Goal: Task Accomplishment & Management: Manage account settings

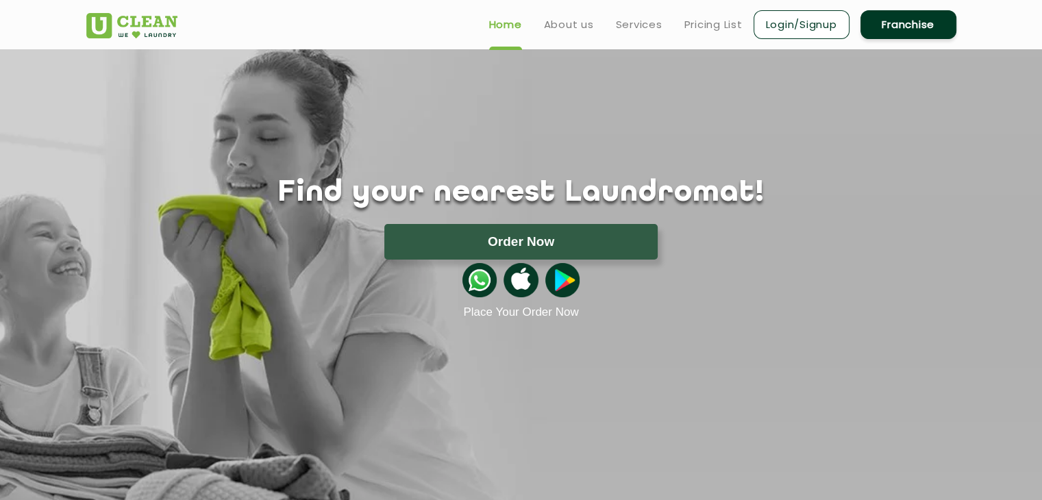
click at [772, 20] on link "Login/Signup" at bounding box center [802, 24] width 96 height 29
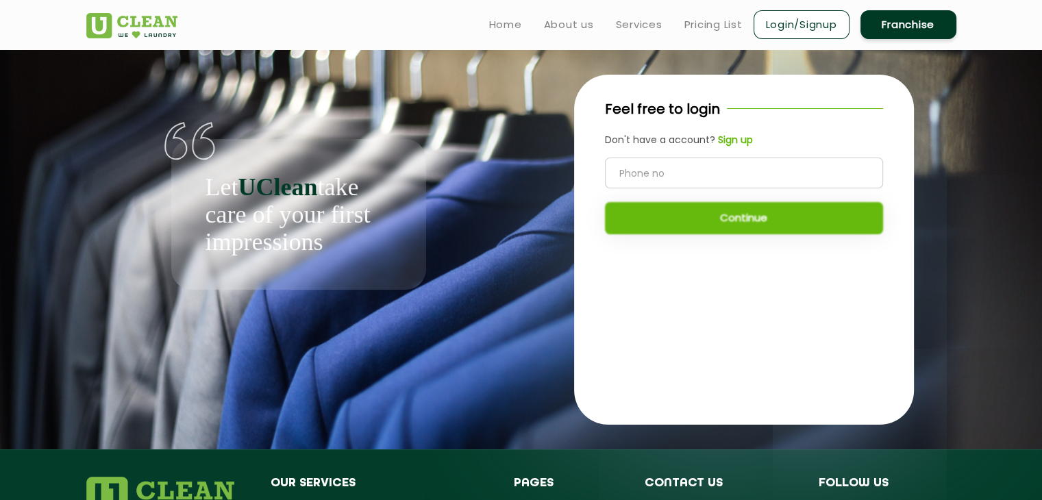
click at [666, 162] on input "tel" at bounding box center [744, 173] width 278 height 31
type input "2"
type input "9061886693"
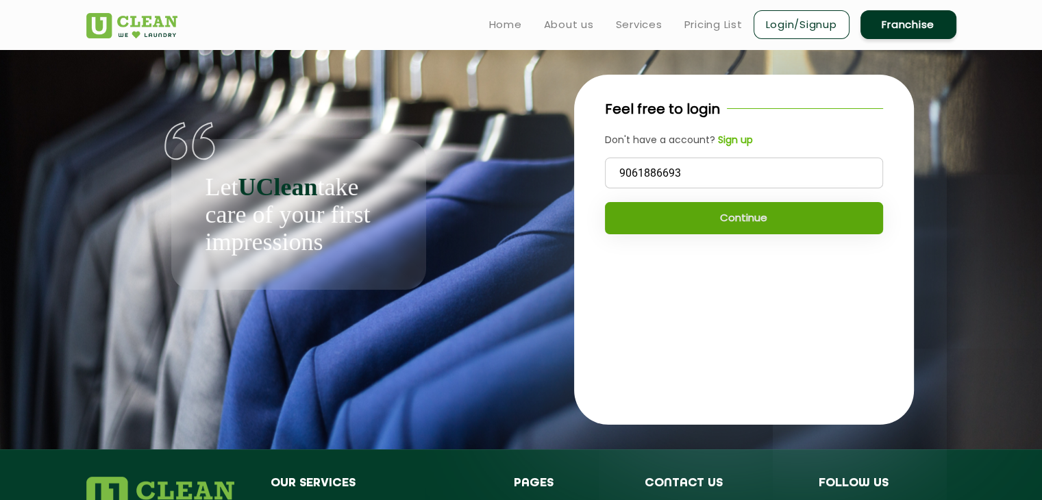
click at [747, 224] on button "Continue" at bounding box center [744, 218] width 278 height 32
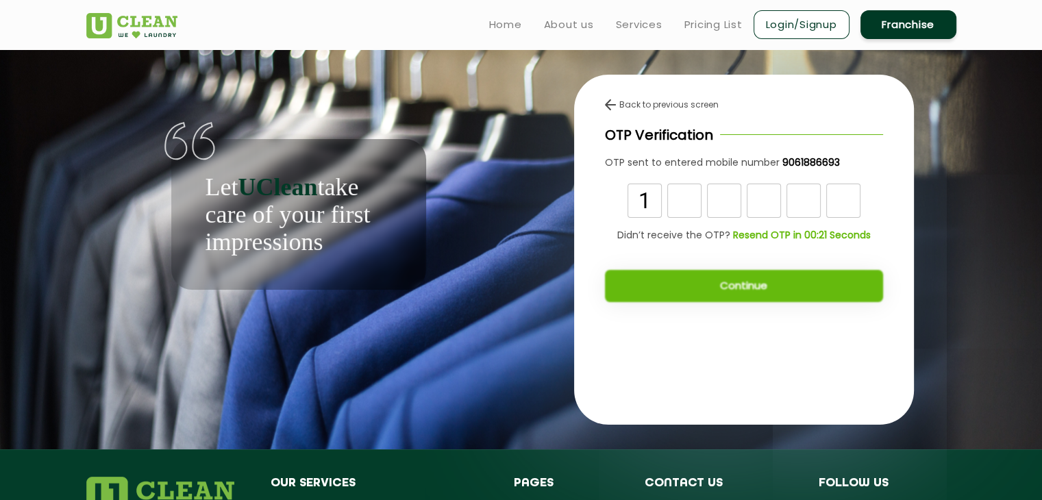
type input "1"
type input "0"
type input "1"
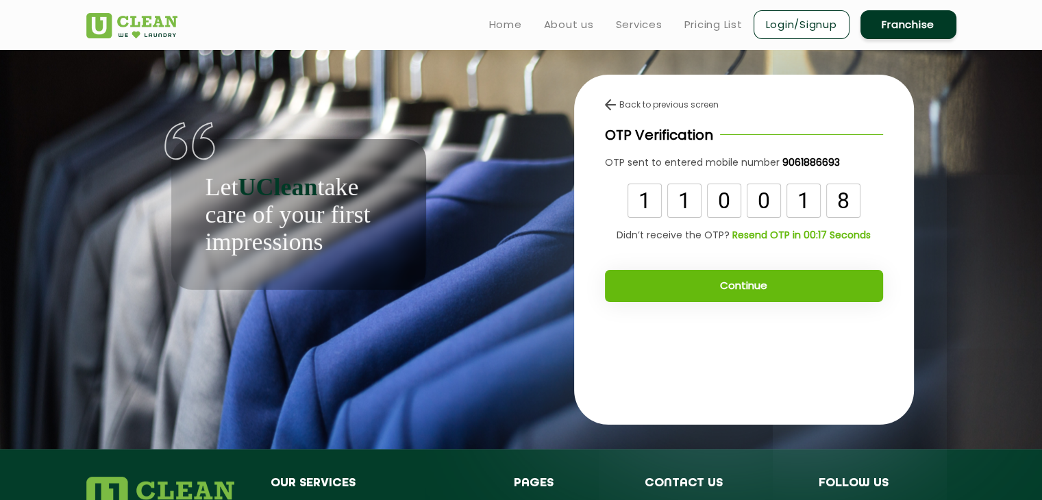
type input "8"
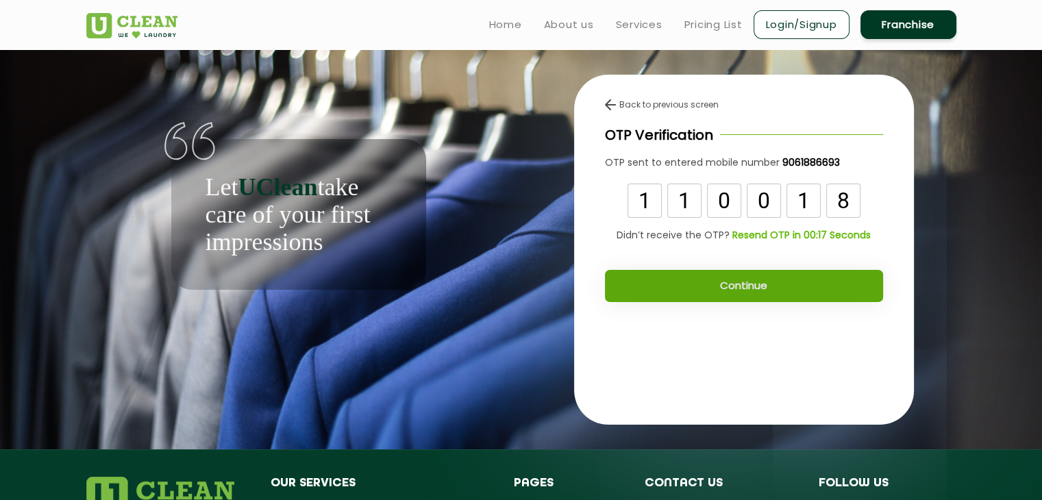
click at [796, 288] on button "Continue" at bounding box center [744, 286] width 278 height 32
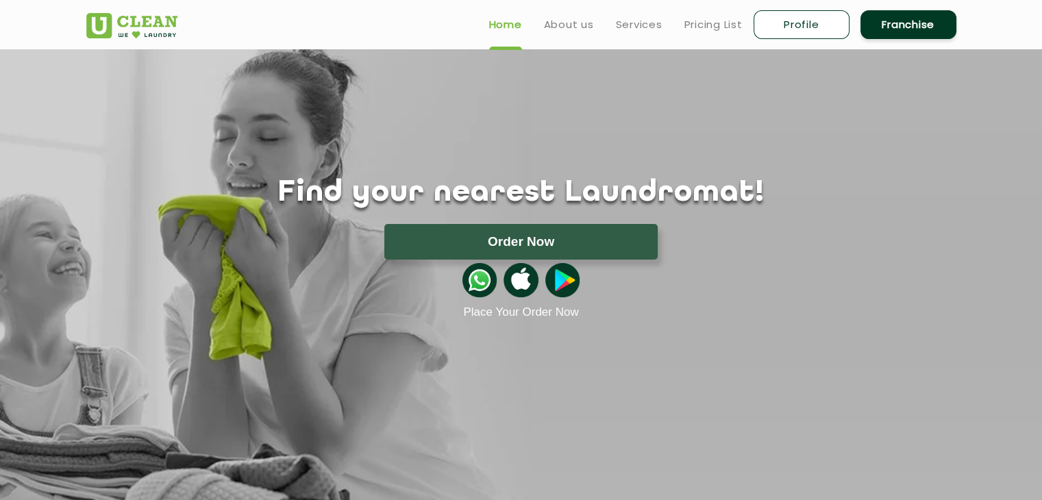
click at [804, 35] on link "Profile" at bounding box center [802, 24] width 96 height 29
select select
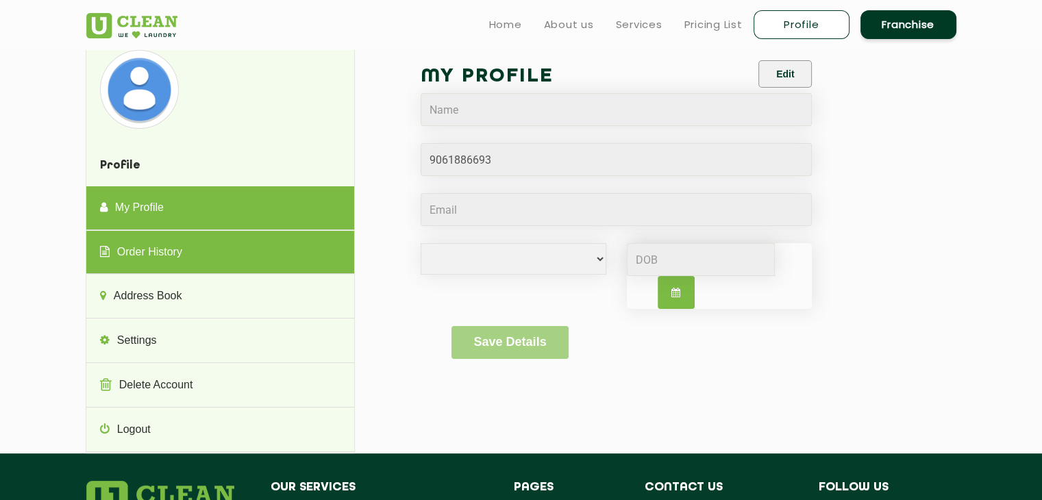
click at [297, 262] on link "Order History" at bounding box center [220, 253] width 268 height 44
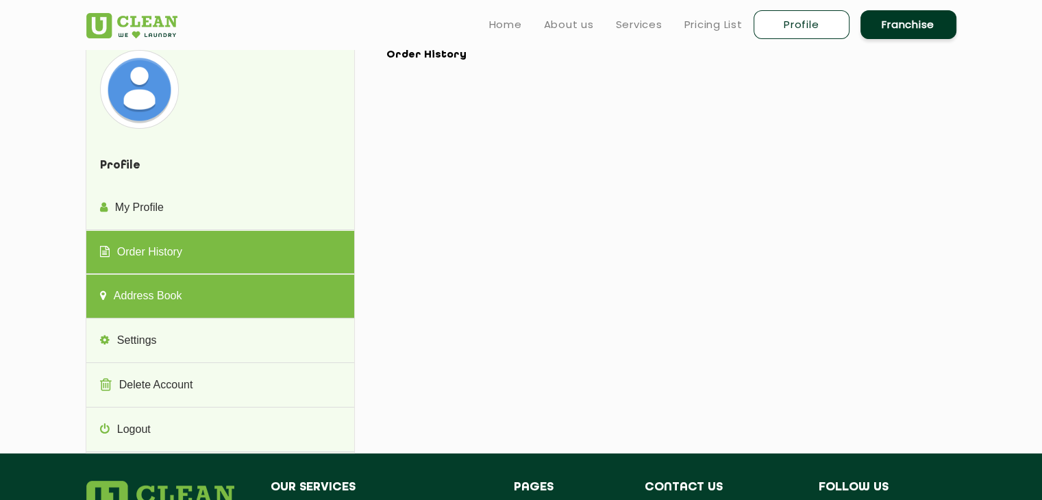
click at [233, 303] on link "Address Book" at bounding box center [220, 297] width 268 height 44
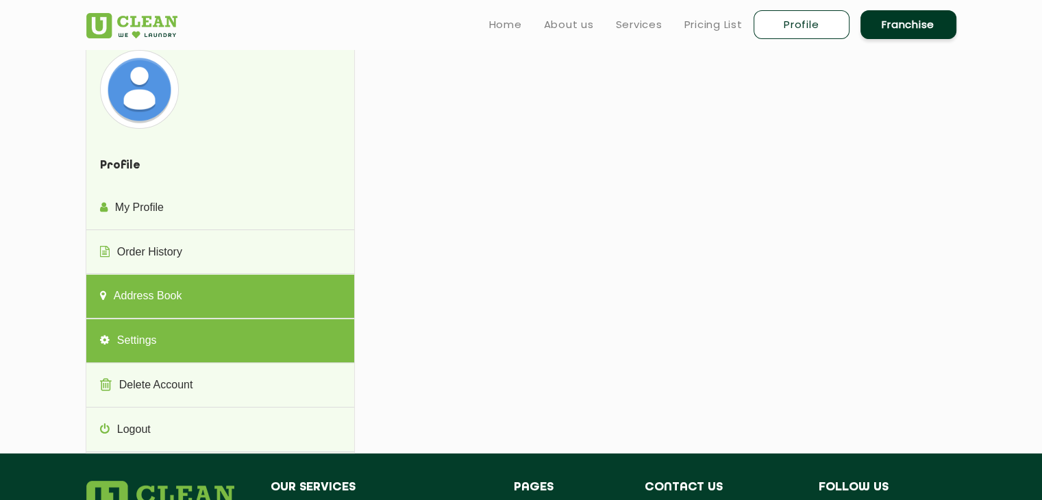
click at [200, 356] on link "Settings" at bounding box center [220, 341] width 268 height 44
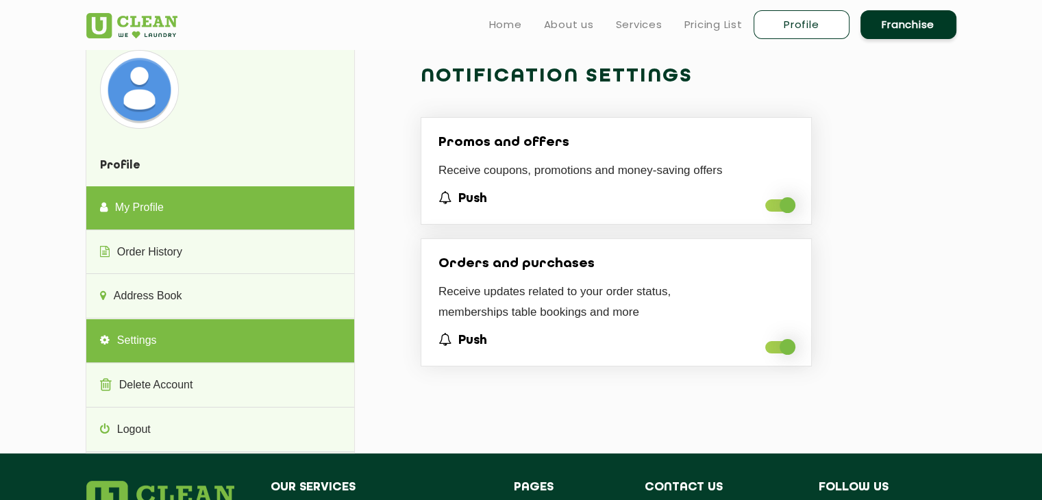
click at [232, 220] on link "My Profile" at bounding box center [220, 208] width 268 height 44
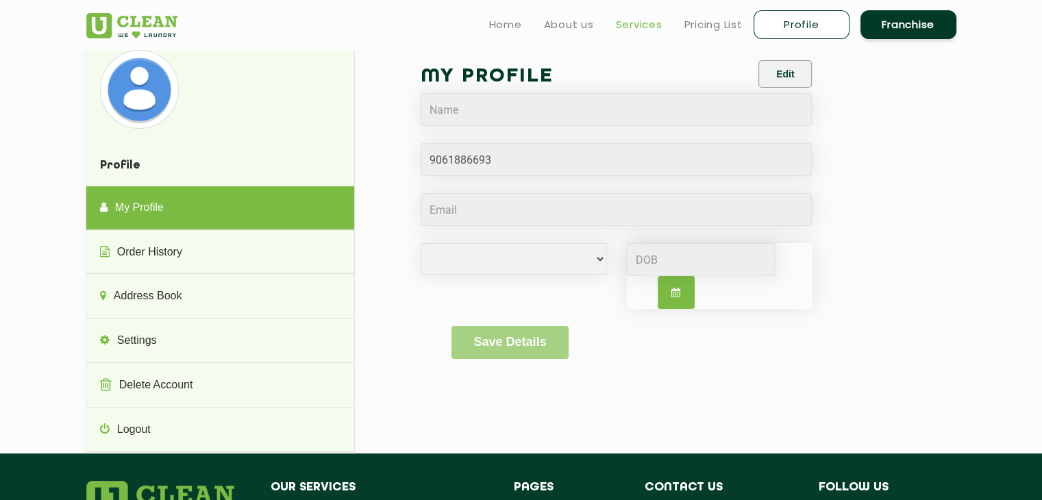
click at [653, 25] on link "Services" at bounding box center [639, 24] width 47 height 16
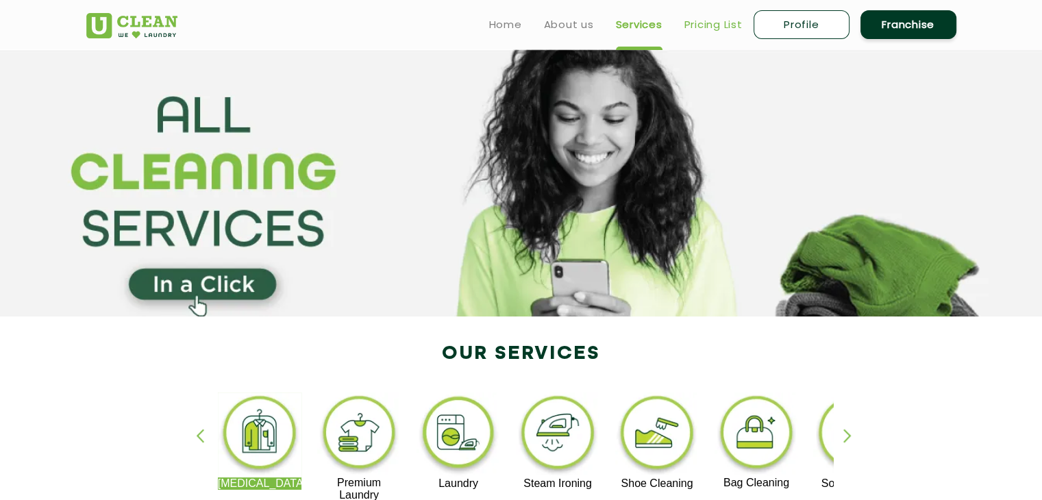
click at [717, 16] on link "Pricing List" at bounding box center [713, 24] width 58 height 16
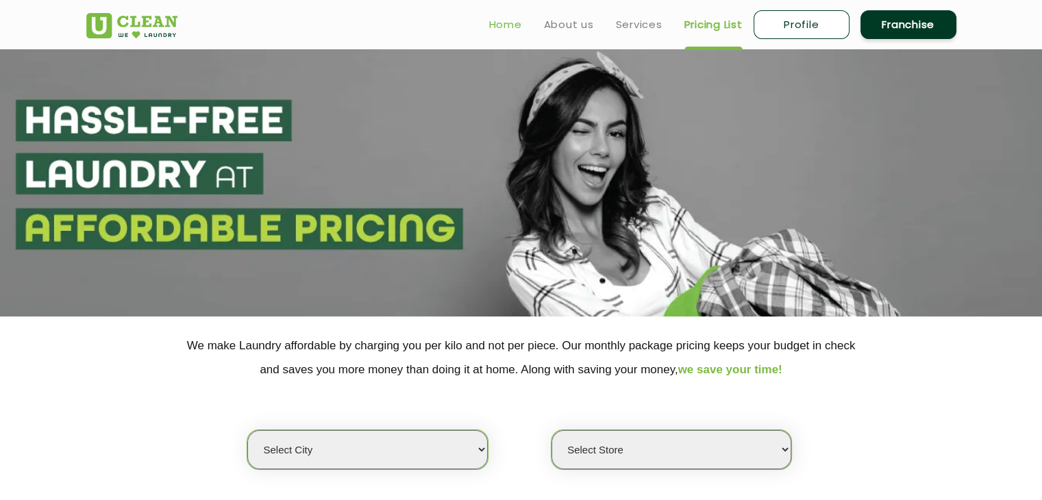
click at [499, 25] on link "Home" at bounding box center [505, 24] width 33 height 16
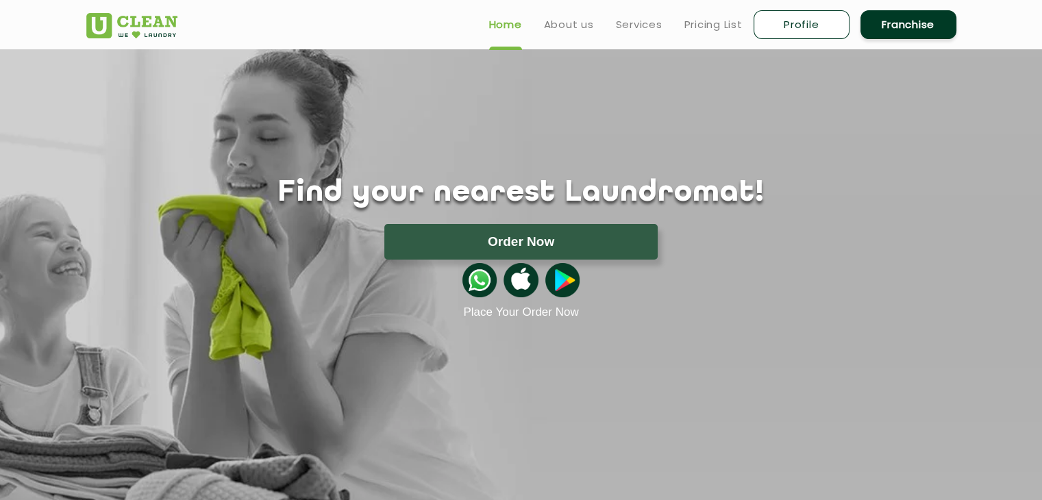
click at [795, 21] on link "Profile" at bounding box center [802, 24] width 96 height 29
select select
